Goal: Task Accomplishment & Management: Manage account settings

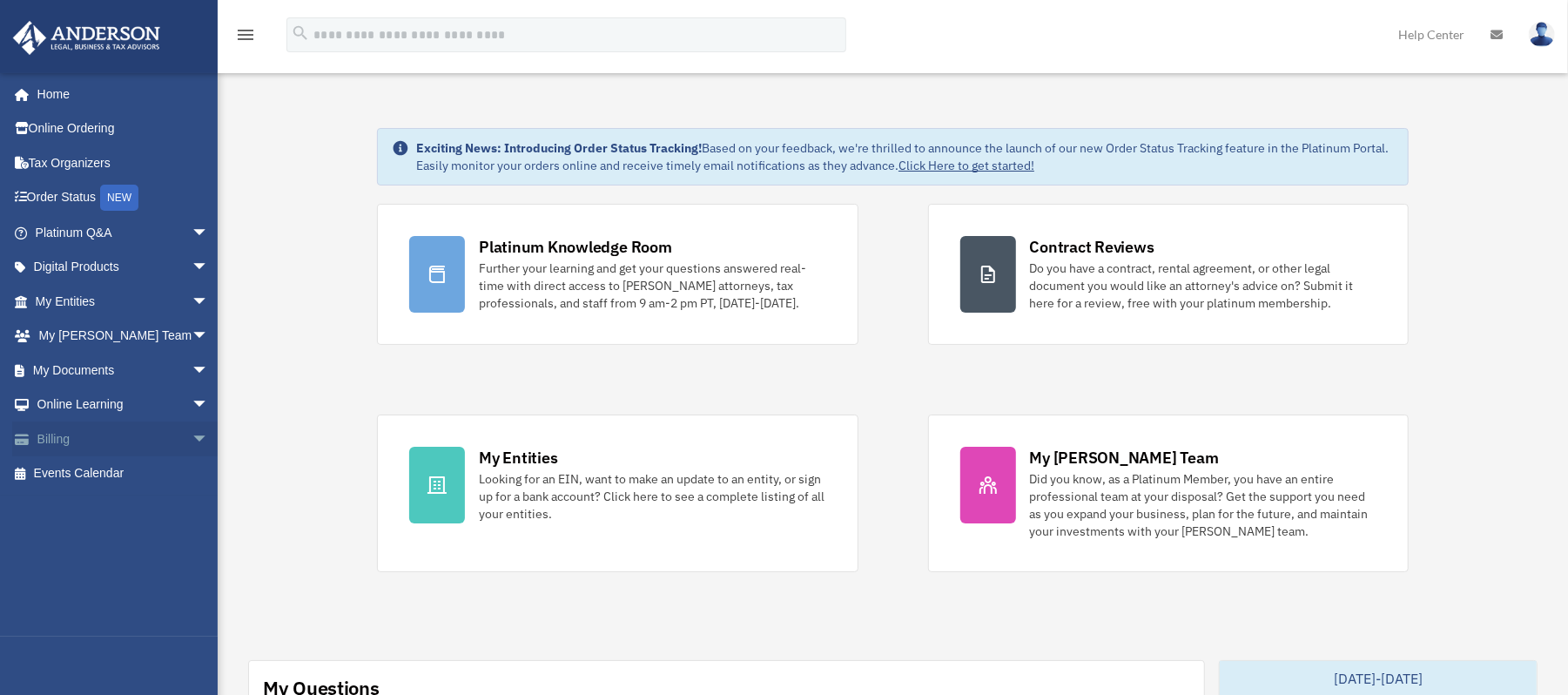
click at [57, 439] on link "Billing arrow_drop_down" at bounding box center [124, 439] width 223 height 35
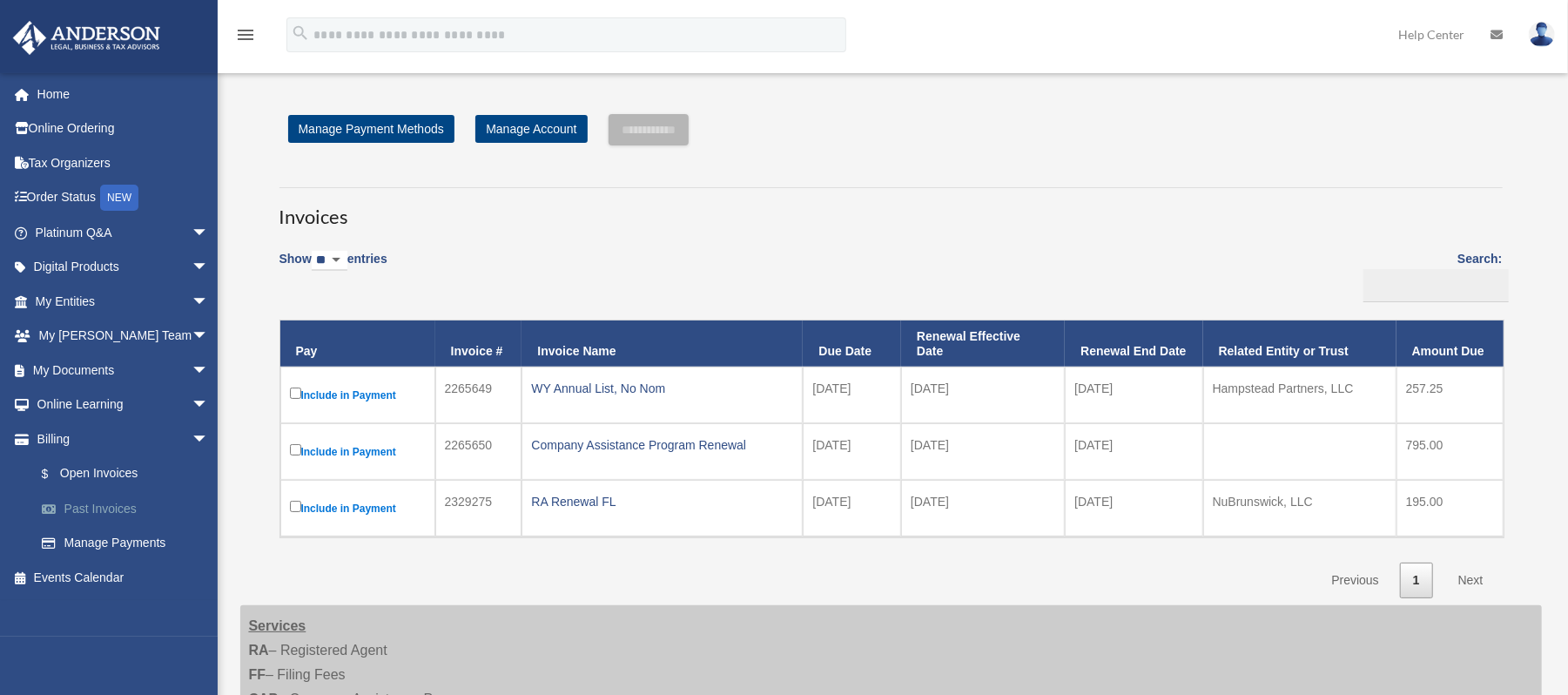
click at [108, 506] on link "Past Invoices" at bounding box center [129, 508] width 211 height 35
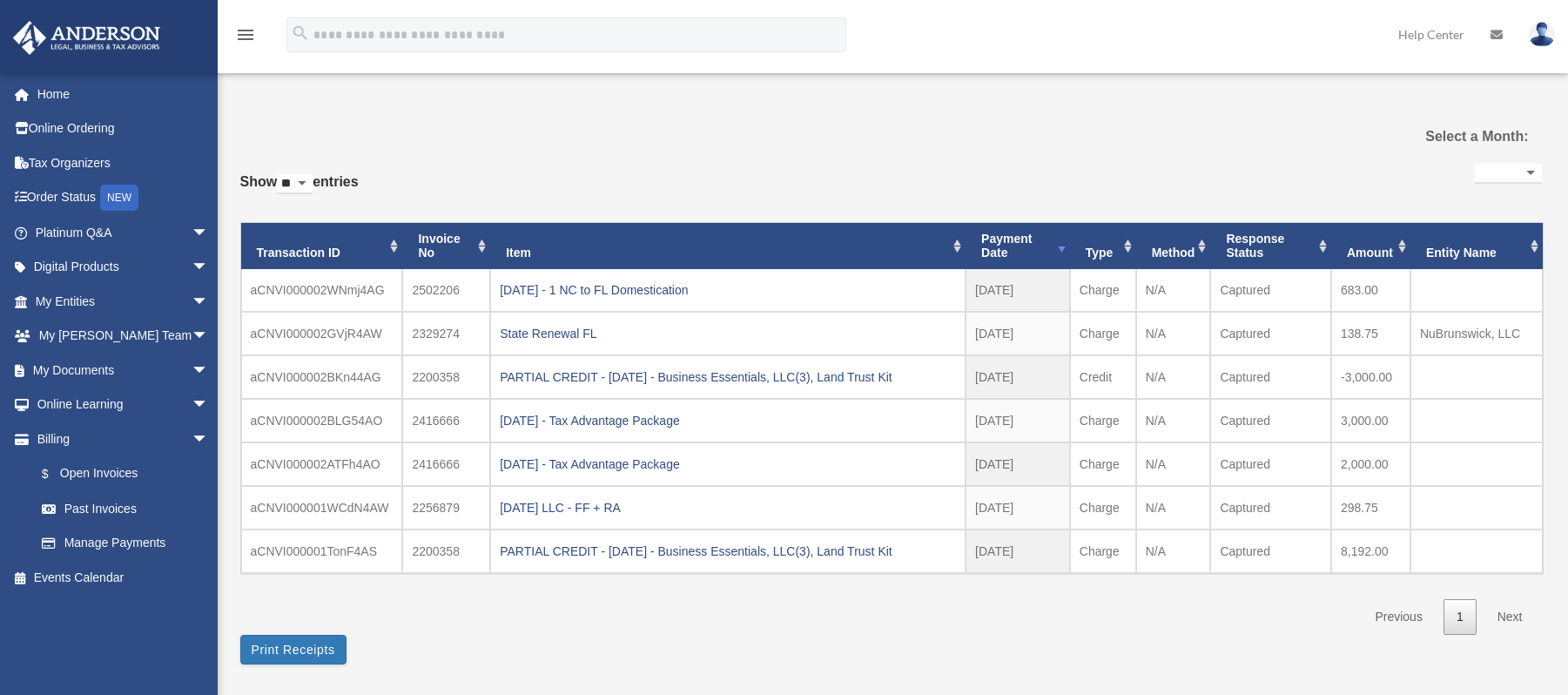
select select
click at [121, 478] on link "$ Open Invoices" at bounding box center [129, 474] width 211 height 36
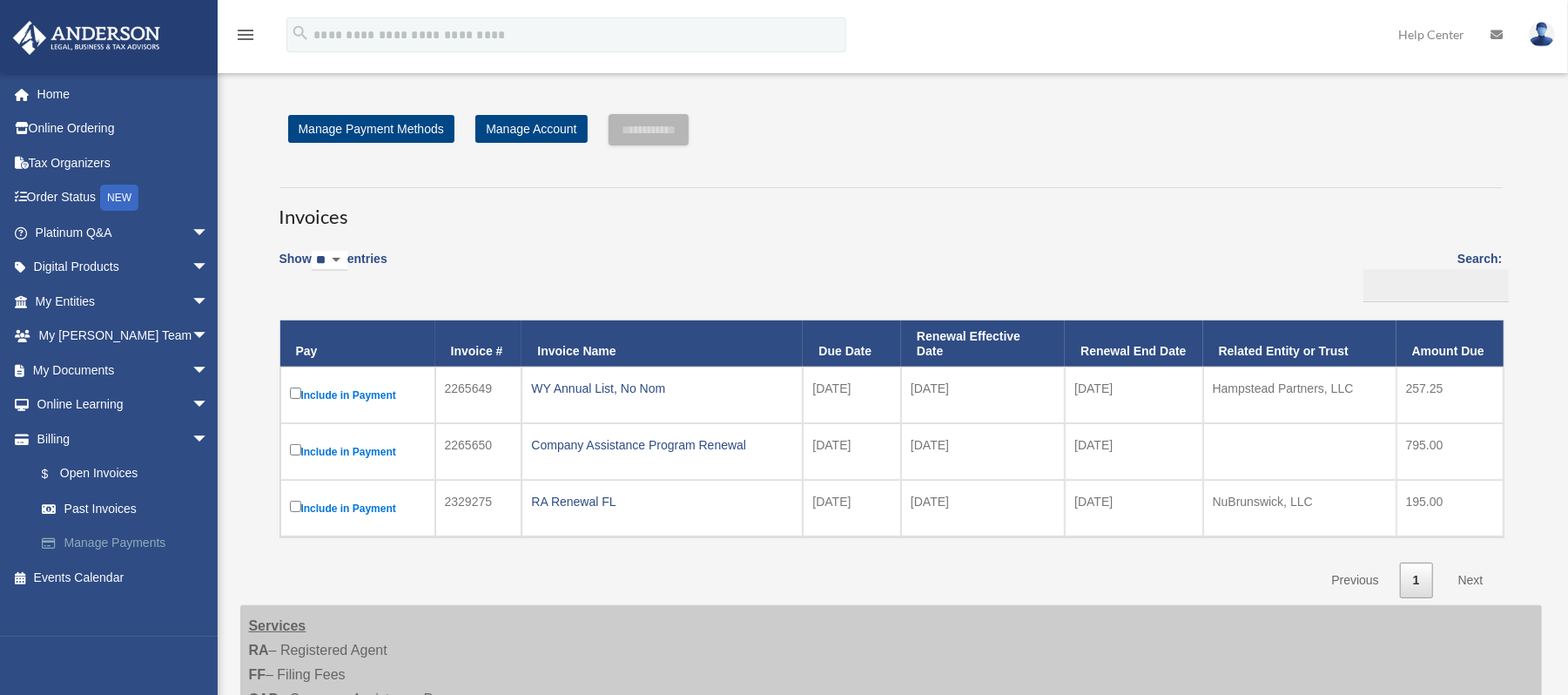
click at [112, 538] on link "Manage Payments" at bounding box center [129, 543] width 211 height 35
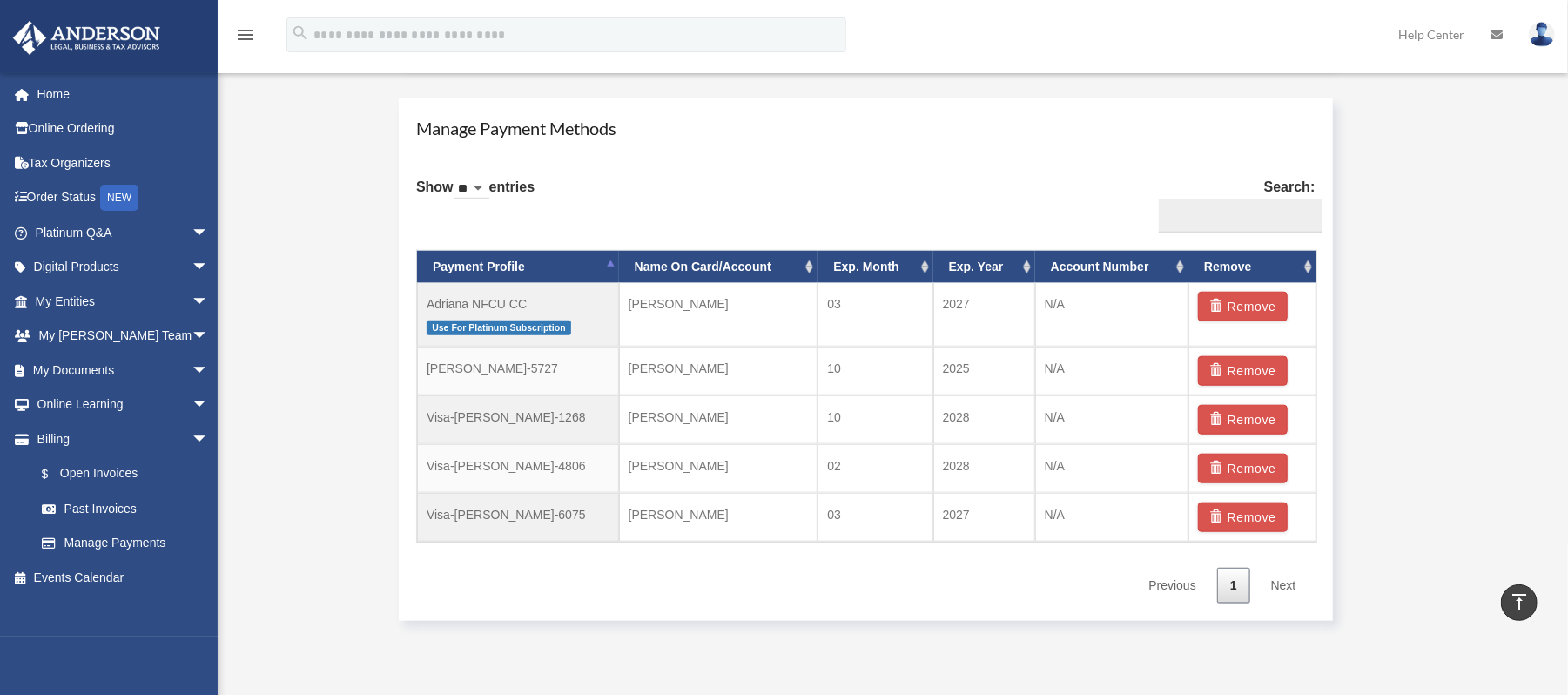
scroll to position [1009, 0]
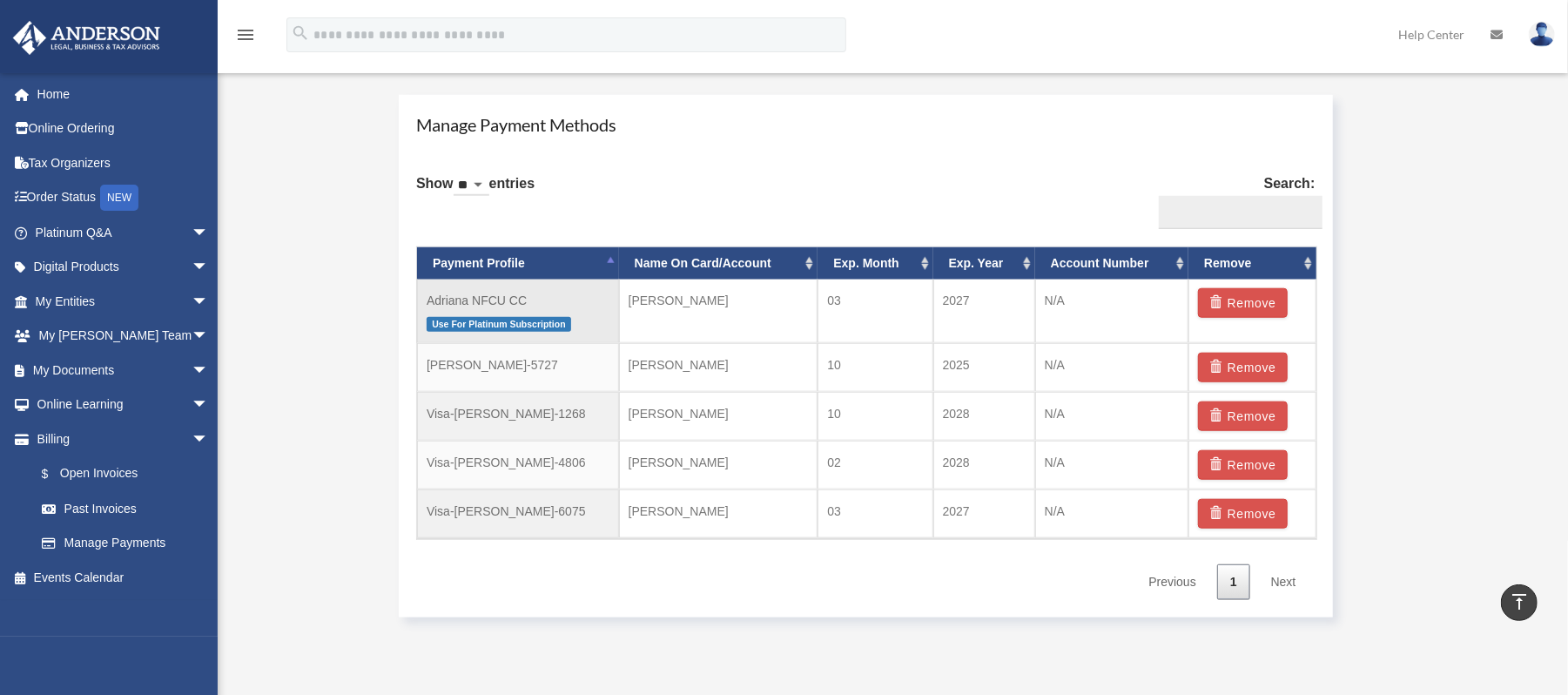
click at [515, 304] on td "Adriana NFCU CC Use For Platinum Subscription" at bounding box center [518, 312] width 202 height 64
drag, startPoint x: 585, startPoint y: 468, endPoint x: 550, endPoint y: 465, distance: 35.1
click at [550, 465] on td "Visa-[PERSON_NAME]-4806" at bounding box center [518, 465] width 202 height 49
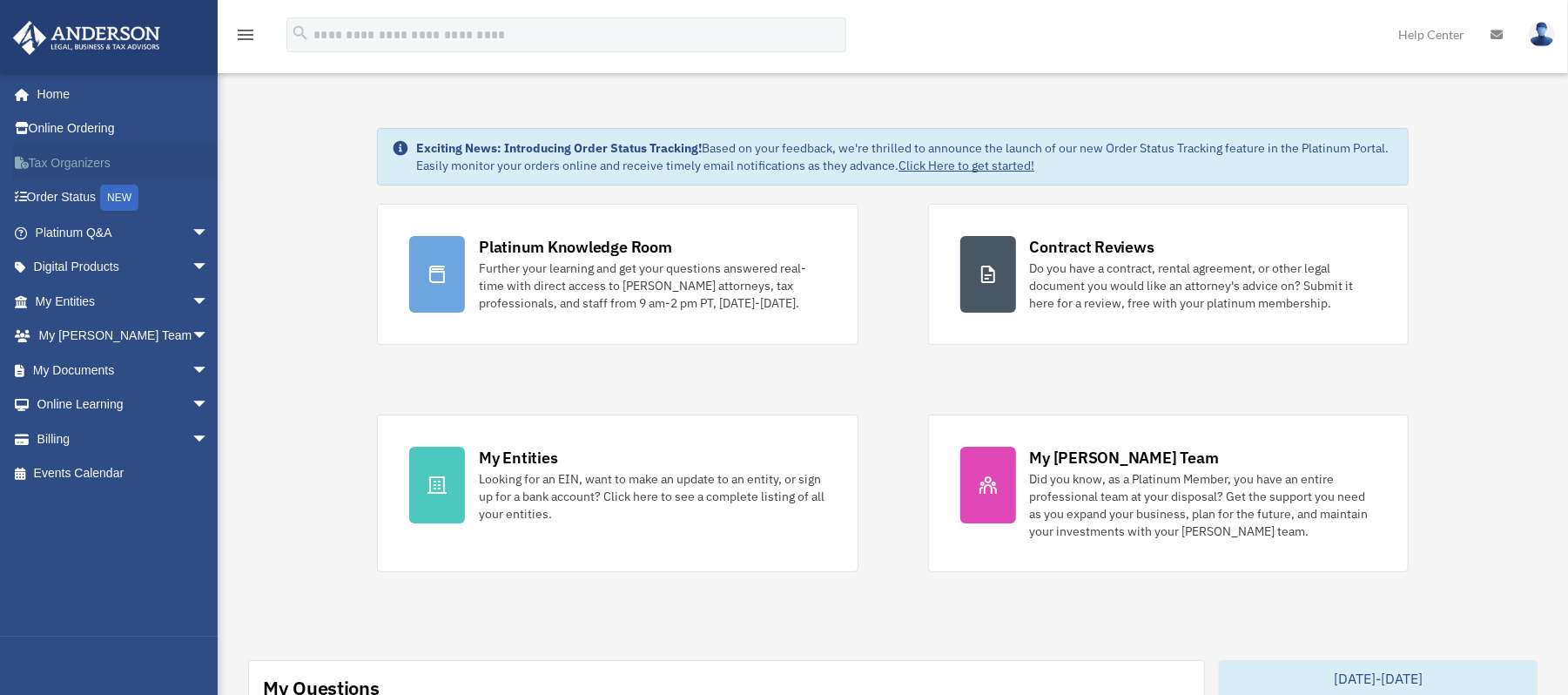
click at [96, 161] on link "Tax Organizers" at bounding box center [124, 163] width 223 height 35
